Goal: Task Accomplishment & Management: Manage account settings

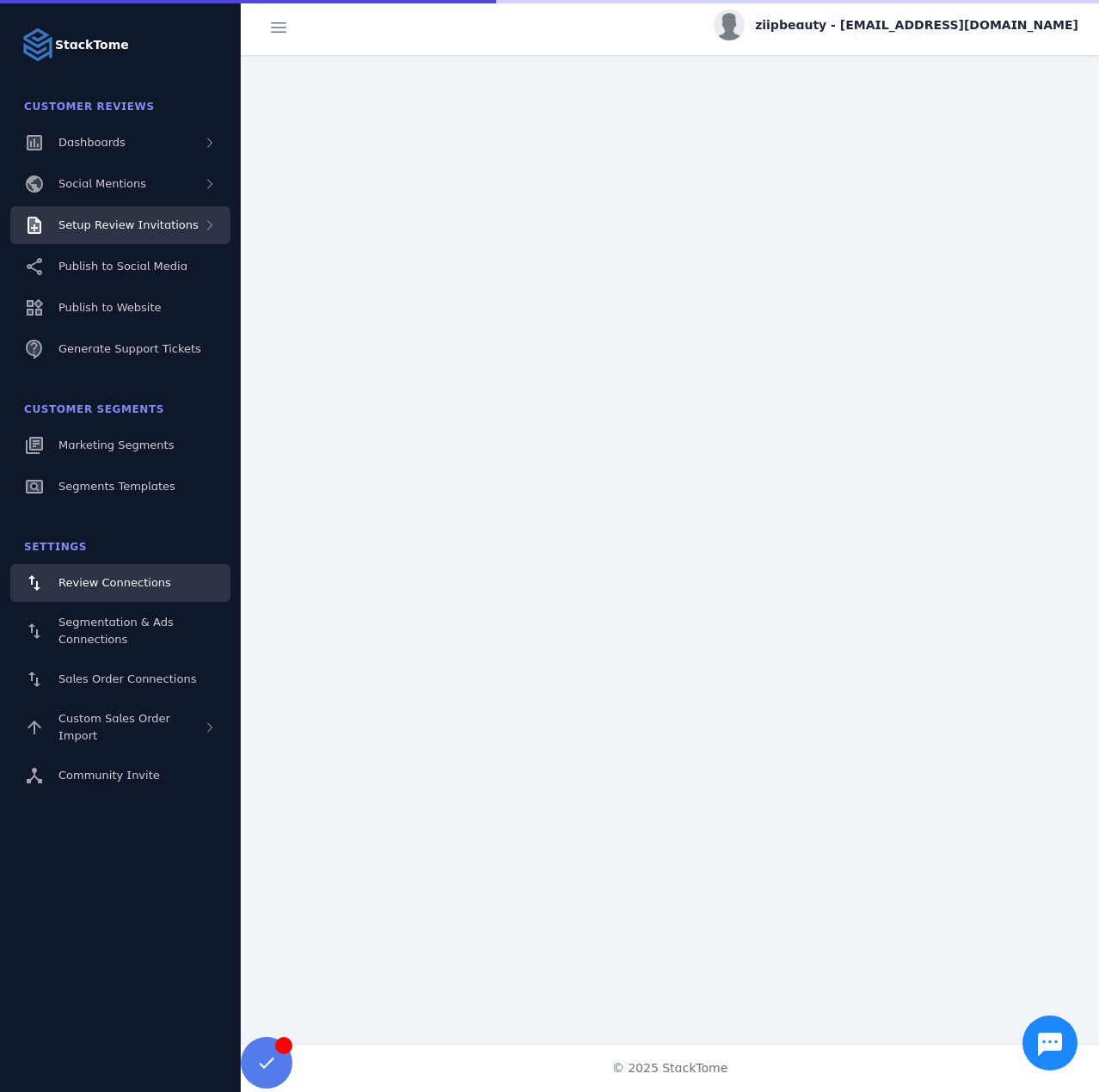
click at [161, 232] on div "Setup Review Invitations" at bounding box center [128, 225] width 140 height 17
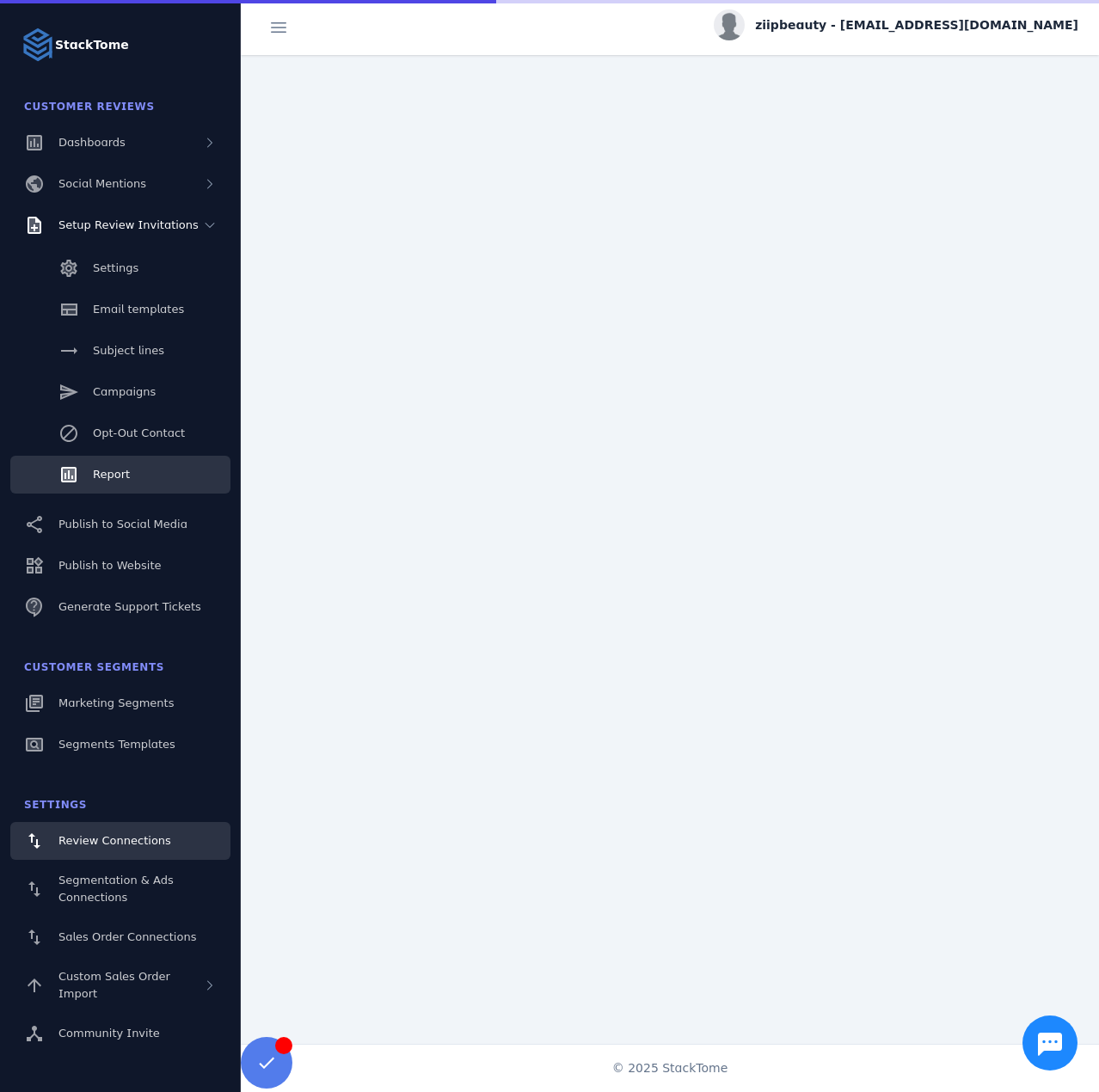
click at [123, 477] on span "Report" at bounding box center [111, 474] width 37 height 13
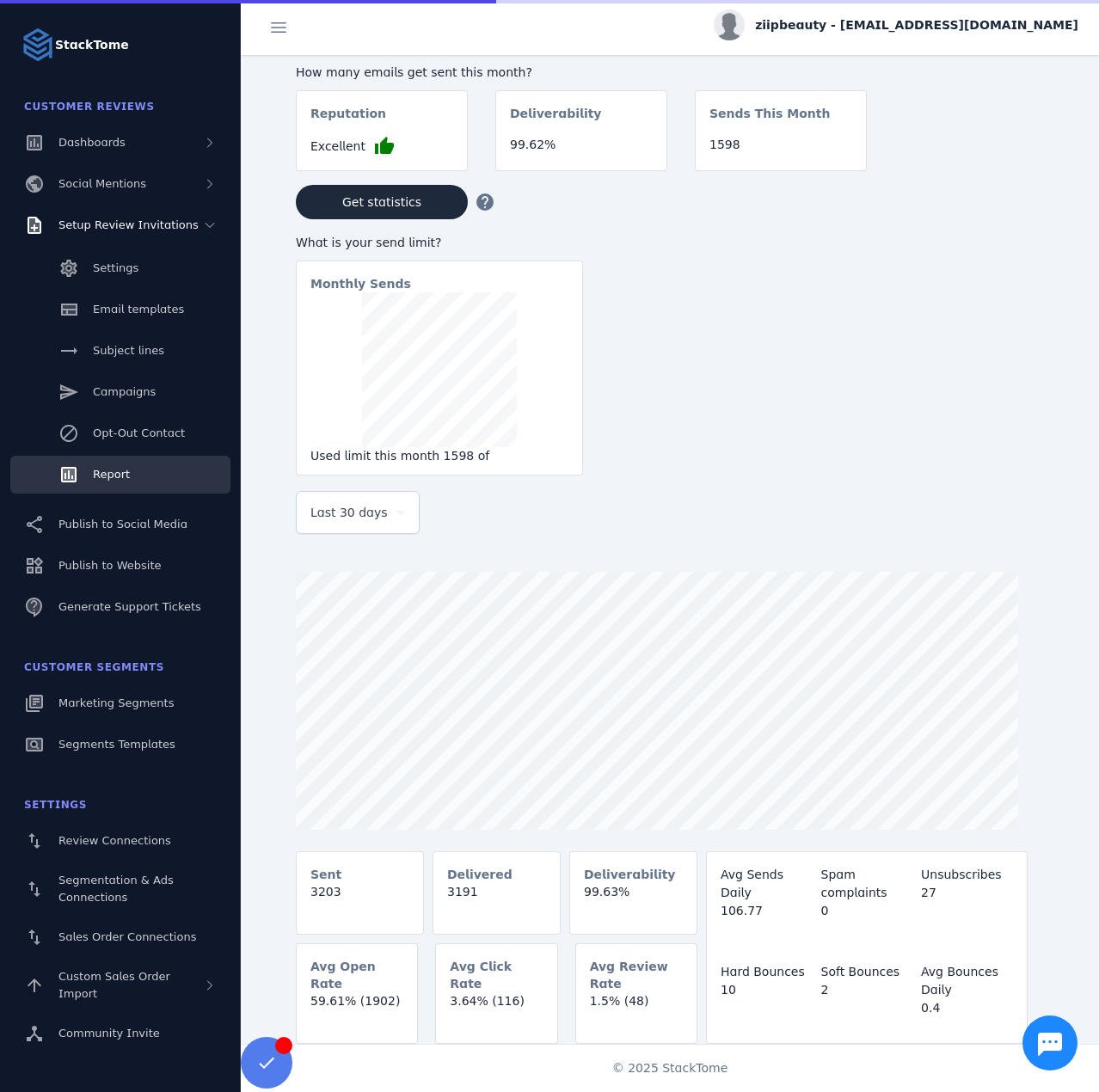
click at [348, 510] on span "Last 30 days" at bounding box center [349, 512] width 78 height 20
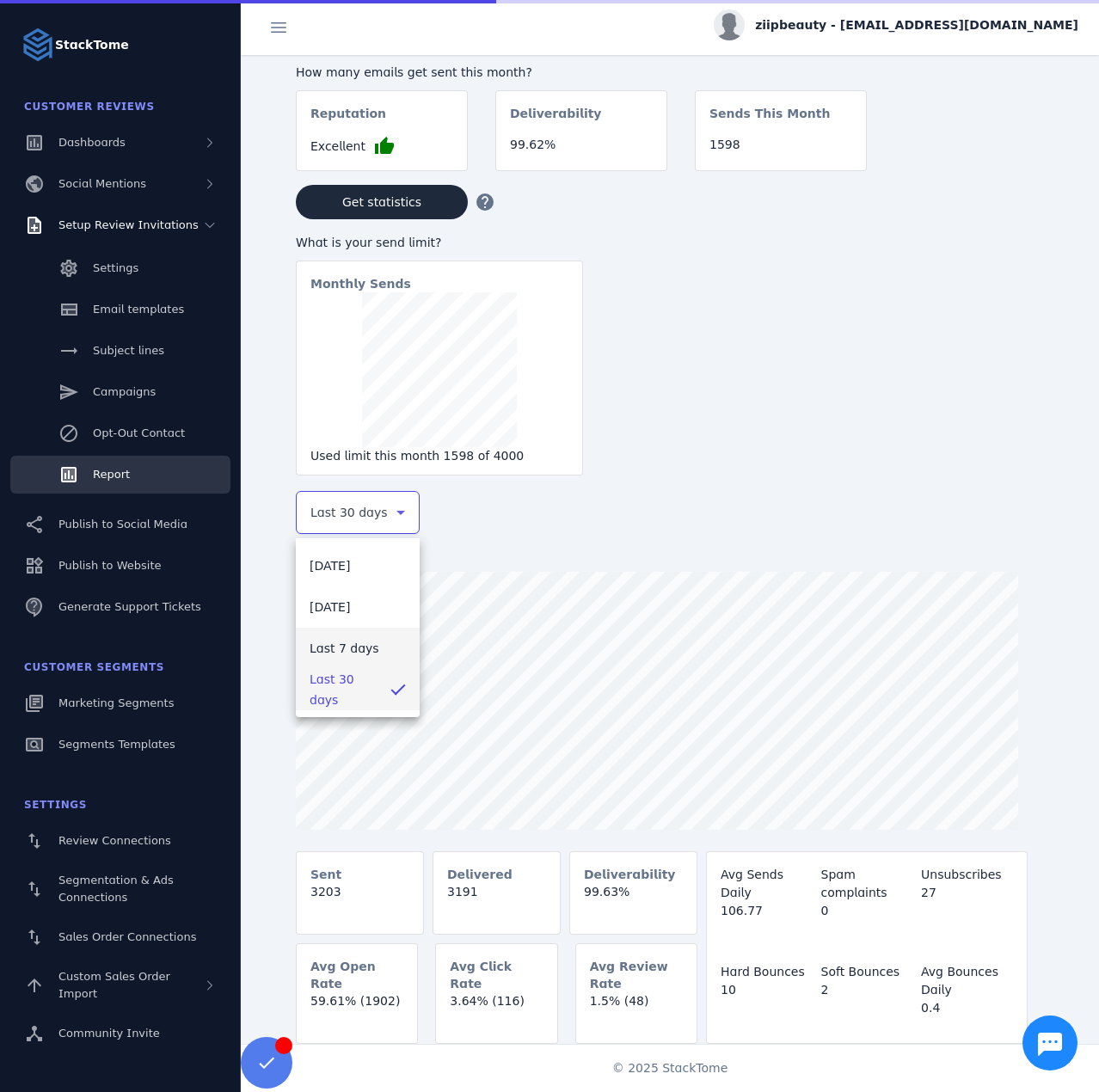
click at [341, 644] on span "Last 7 days" at bounding box center [344, 647] width 70 height 20
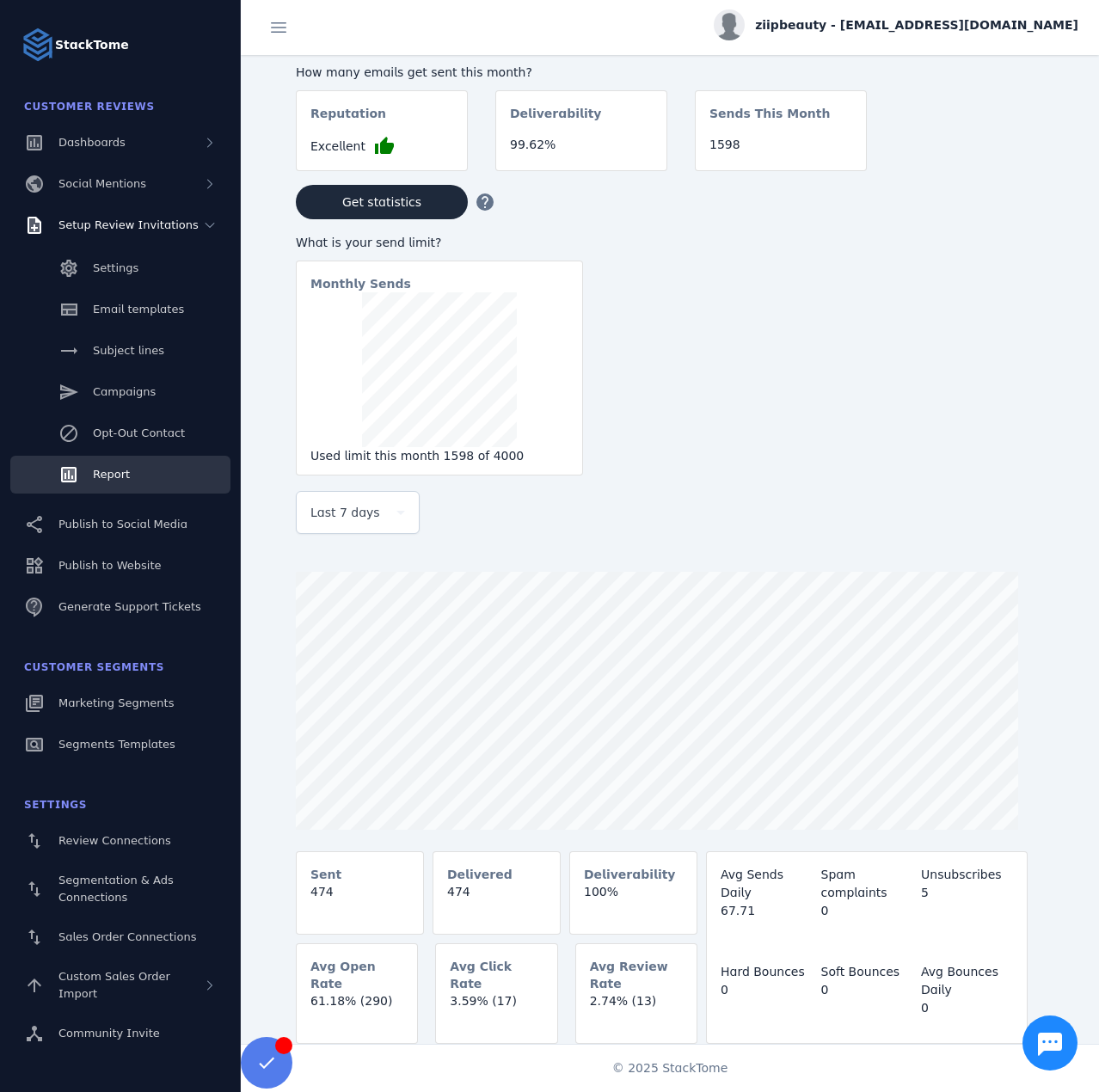
click at [918, 33] on span "ziipbeauty - cs_ziip@stacktome.com" at bounding box center [916, 26] width 323 height 18
click at [1004, 165] on span "Sign out" at bounding box center [1024, 165] width 50 height 20
